Goal: Find specific page/section: Find specific page/section

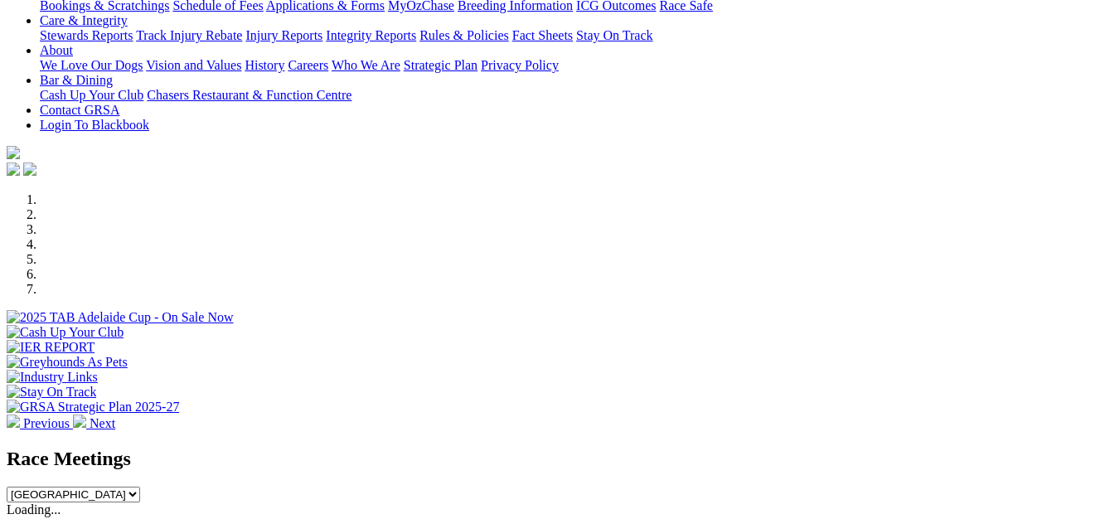
scroll to position [414, 0]
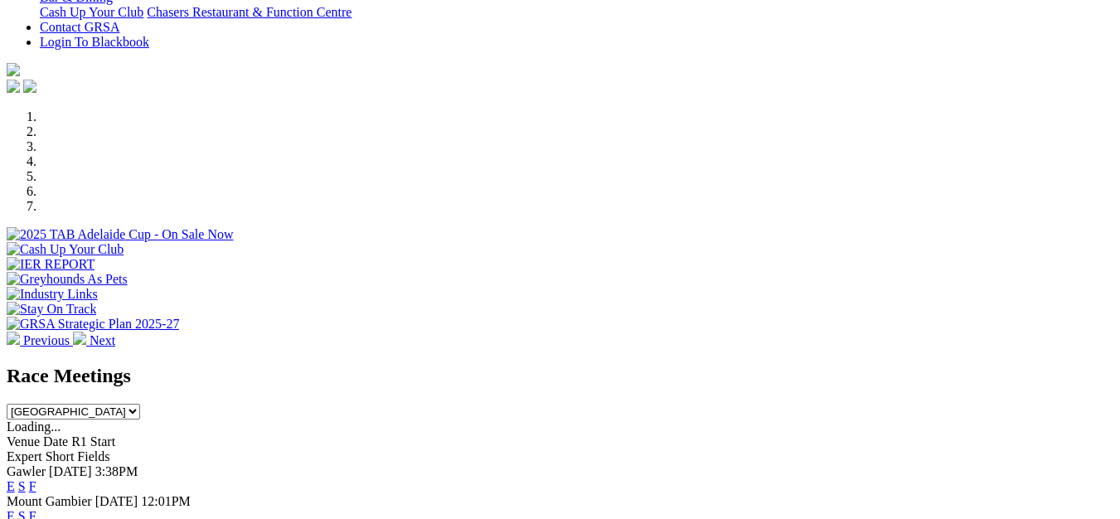
click at [36, 479] on link "F" at bounding box center [32, 486] width 7 height 14
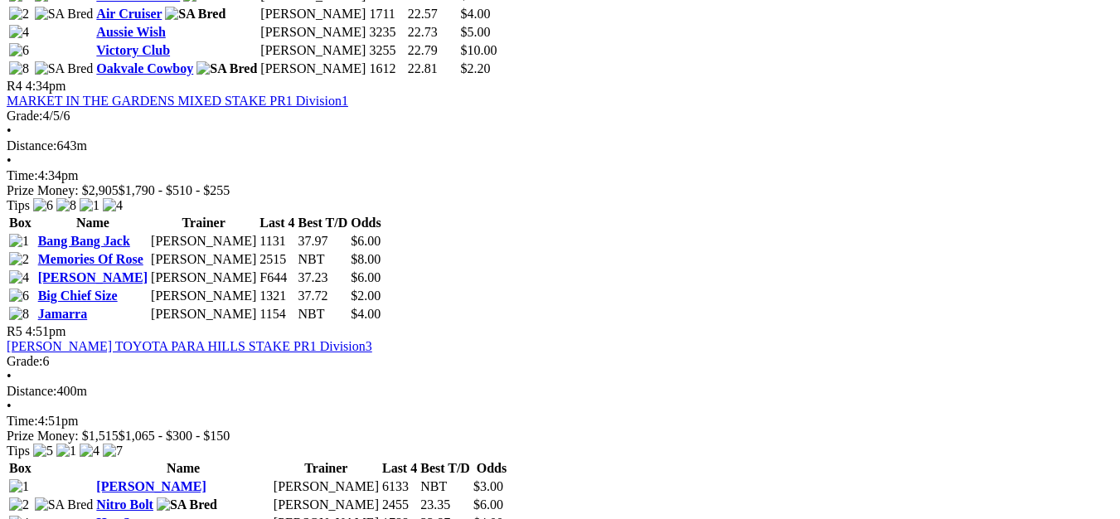
scroll to position [1658, 0]
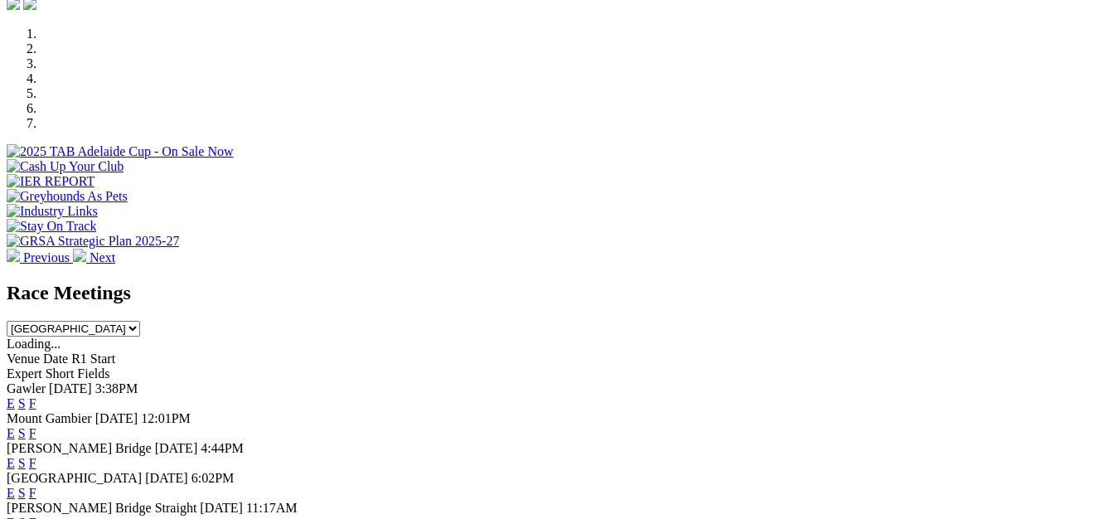
scroll to position [580, 0]
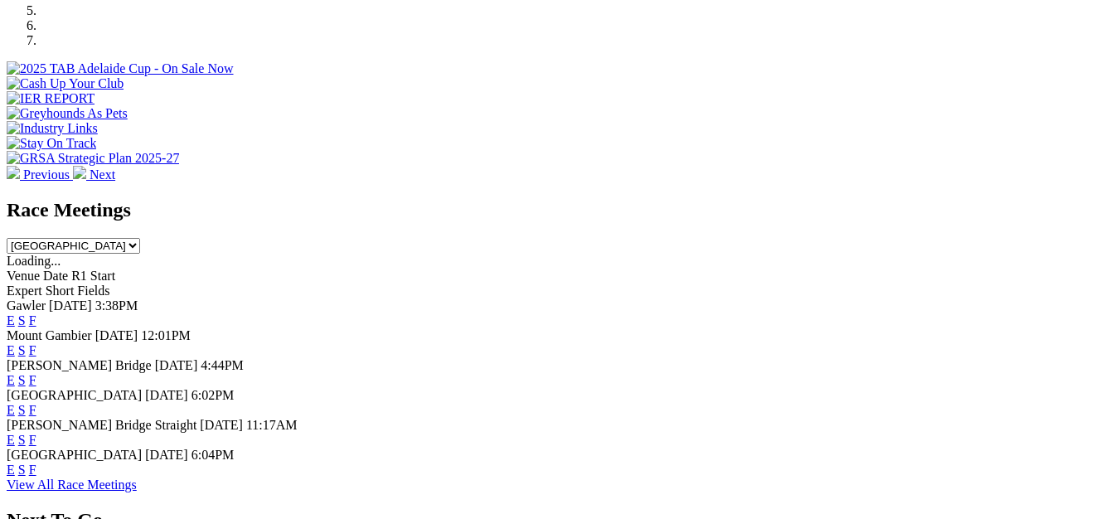
click at [36, 403] on link "F" at bounding box center [32, 410] width 7 height 14
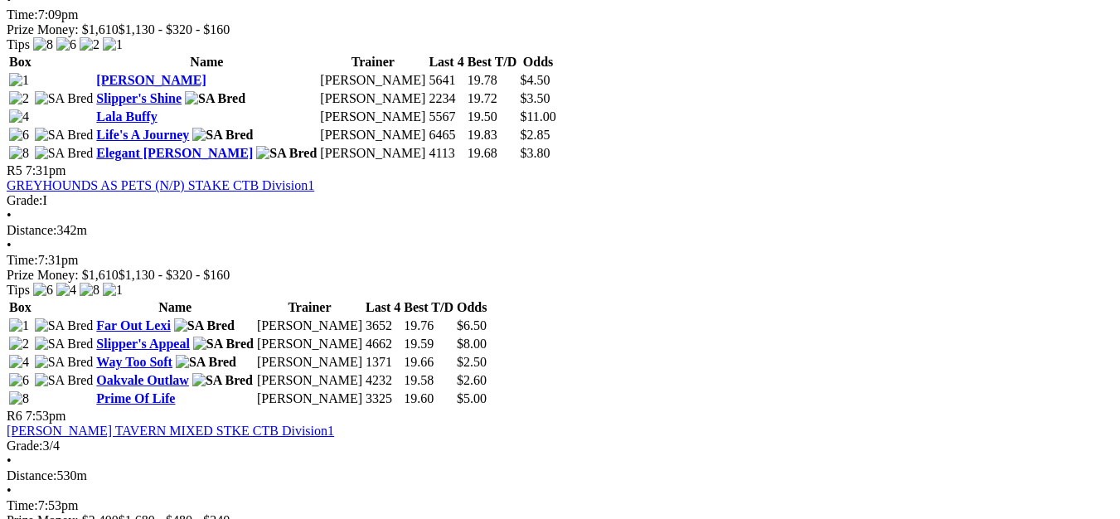
scroll to position [1824, 0]
